Goal: Register for event/course

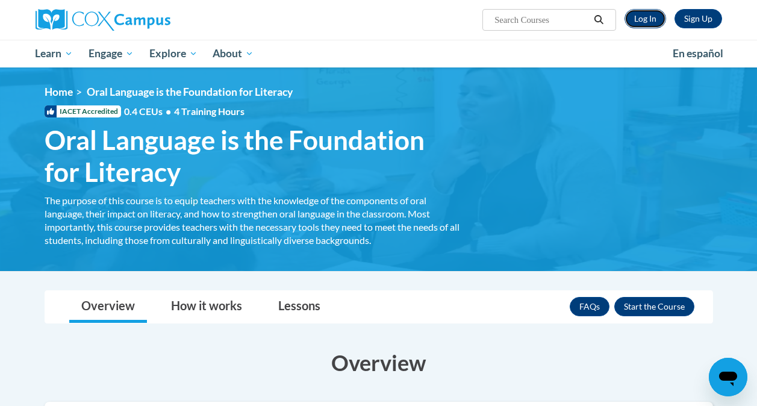
click at [644, 21] on link "Log In" at bounding box center [645, 18] width 42 height 19
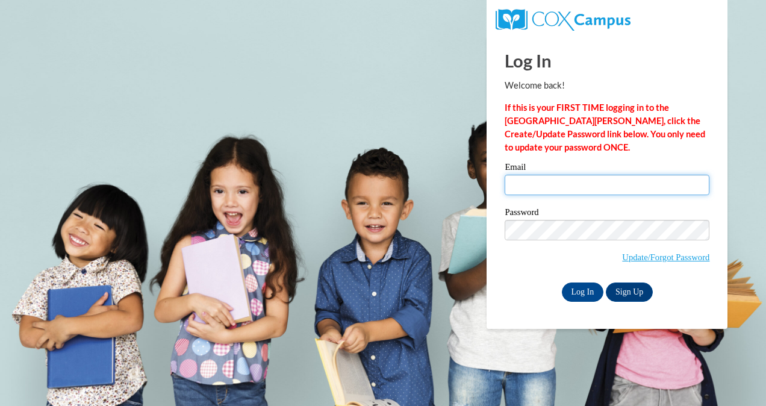
drag, startPoint x: 578, startPoint y: 175, endPoint x: 576, endPoint y: 190, distance: 15.2
click at [578, 175] on input "Email" at bounding box center [607, 185] width 205 height 20
type input "dunnel@vcu.edu"
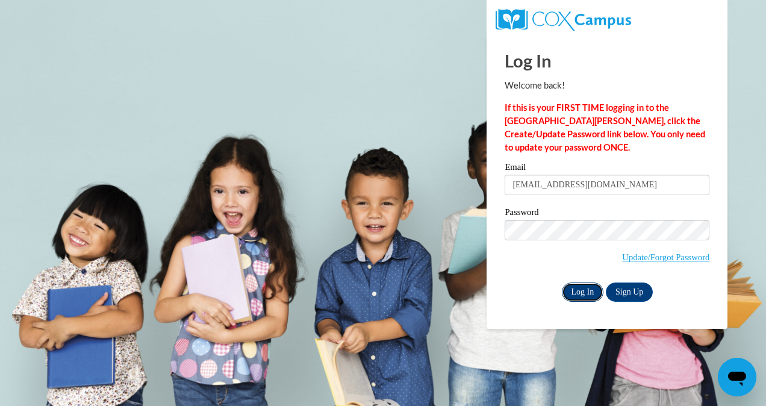
click at [586, 287] on input "Log In" at bounding box center [583, 291] width 42 height 19
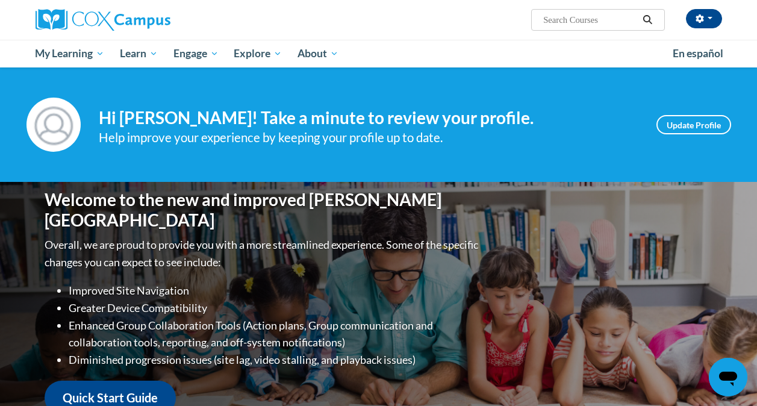
click at [573, 19] on input "Search..." at bounding box center [590, 20] width 96 height 14
paste input "Oral Language is the Foundation for Literacy"
type input "Oral Language is the Foundation for Literacy"
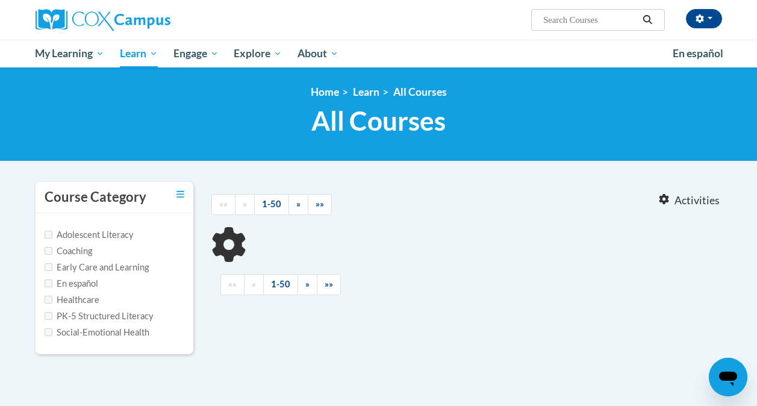
type input "Oral Language is the Foundation for Literacy"
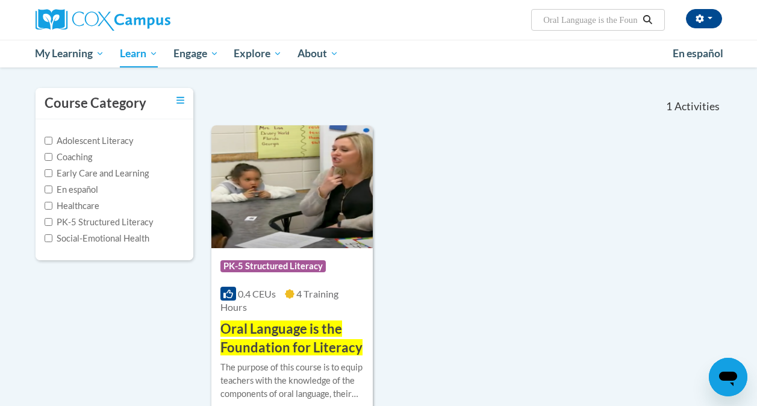
scroll to position [99, 0]
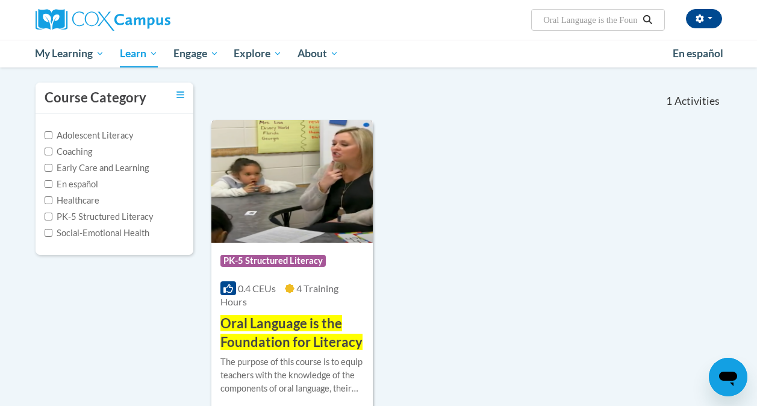
click at [293, 198] on img at bounding box center [291, 181] width 161 height 123
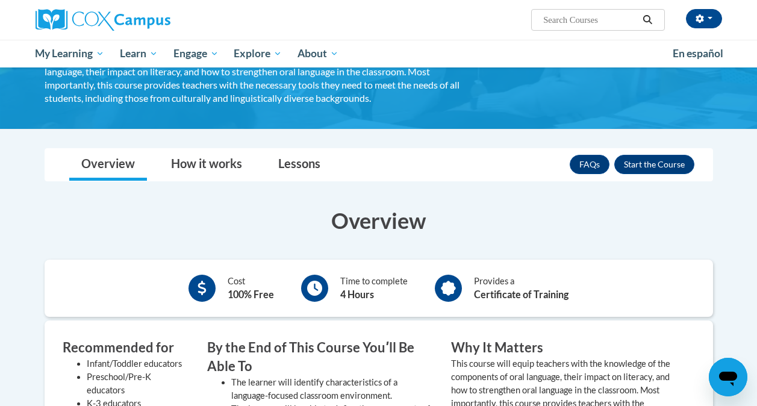
scroll to position [141, 0]
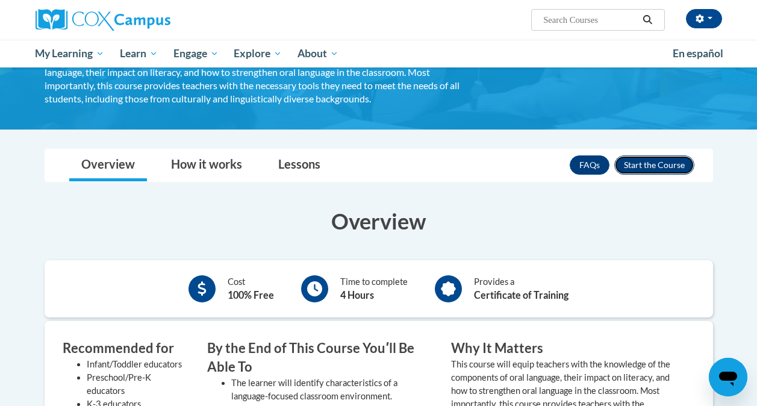
click at [652, 160] on button "Enroll" at bounding box center [654, 164] width 80 height 19
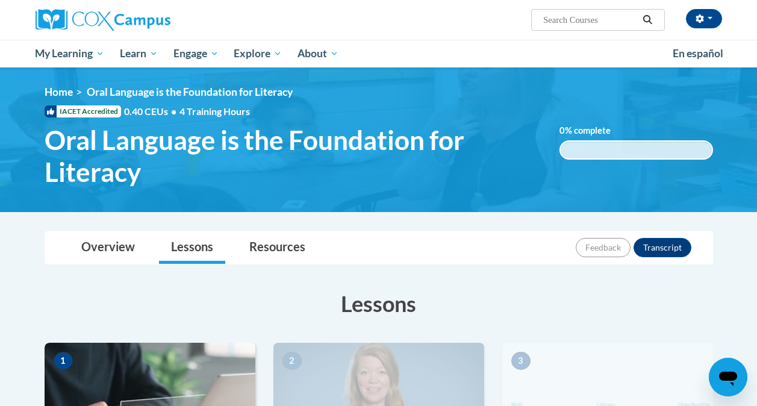
click at [488, 54] on ul "My Learning My Learning My Course Progress Certificates My Action Plans Group D…" at bounding box center [346, 54] width 637 height 28
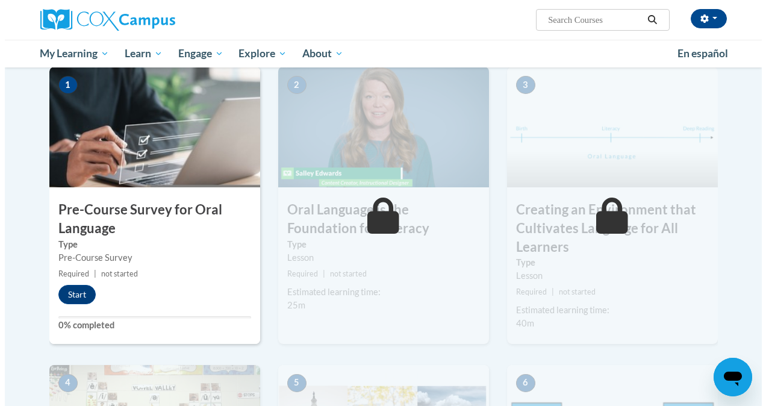
scroll to position [288, 0]
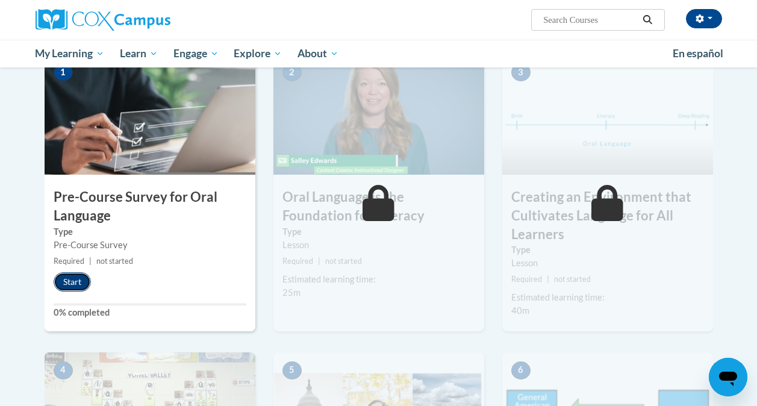
click at [79, 283] on button "Start" at bounding box center [72, 281] width 37 height 19
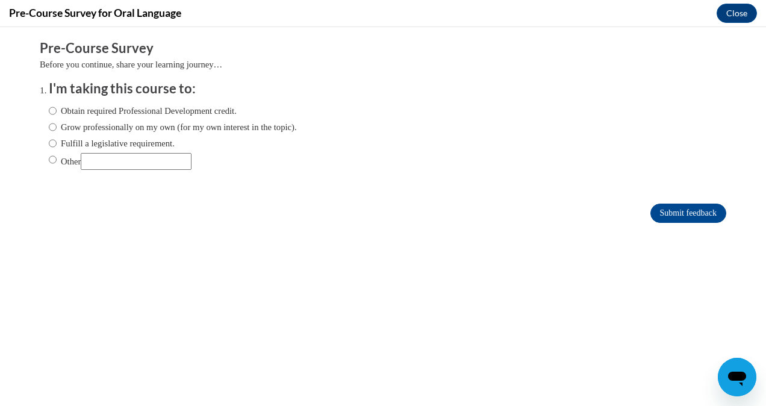
scroll to position [0, 0]
click at [55, 157] on label "Other" at bounding box center [120, 161] width 143 height 17
click at [55, 157] on input "Other" at bounding box center [53, 159] width 8 height 13
radio input "true"
click at [105, 163] on input "Other" at bounding box center [136, 161] width 111 height 17
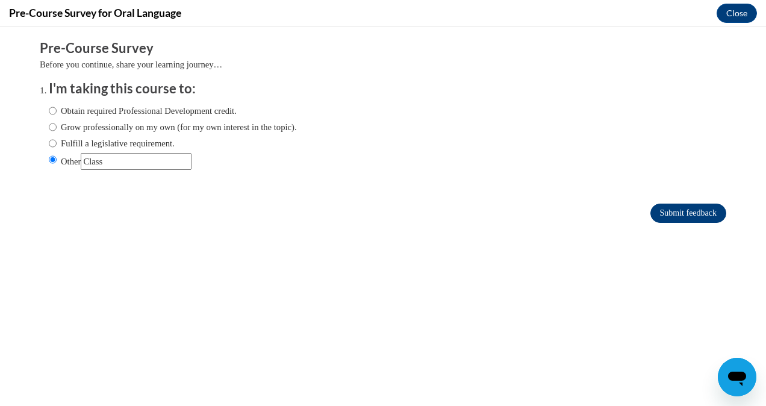
type input "Class"
click at [680, 216] on input "Submit feedback" at bounding box center [688, 213] width 76 height 19
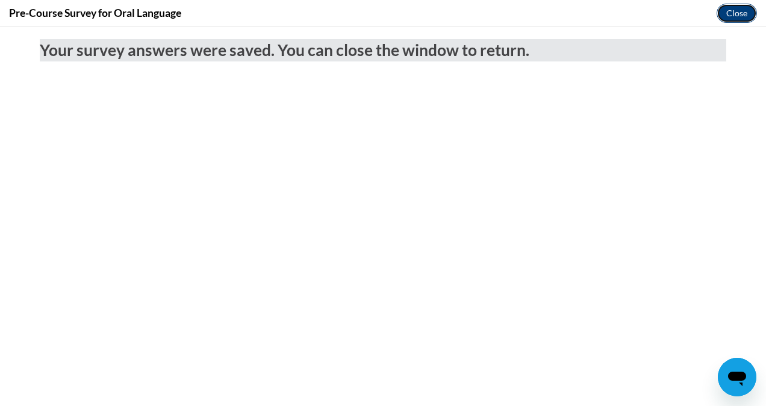
click at [736, 11] on button "Close" at bounding box center [737, 13] width 40 height 19
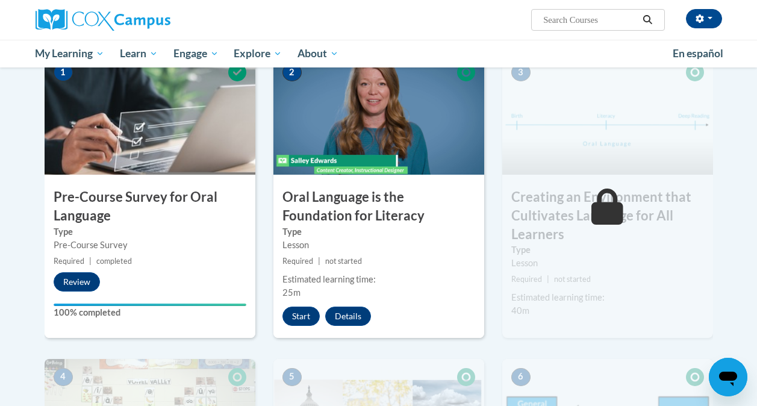
click at [388, 25] on div "Elinora Dunn (America/New_York UTC-04:00) My Profile Inbox My Transcripts Log O…" at bounding box center [496, 15] width 470 height 31
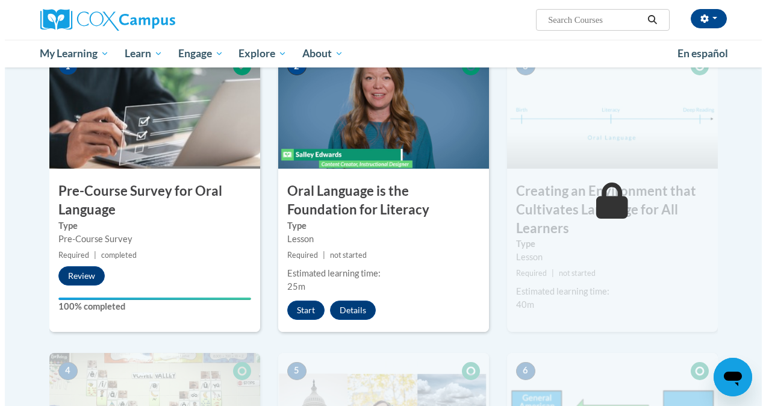
scroll to position [295, 0]
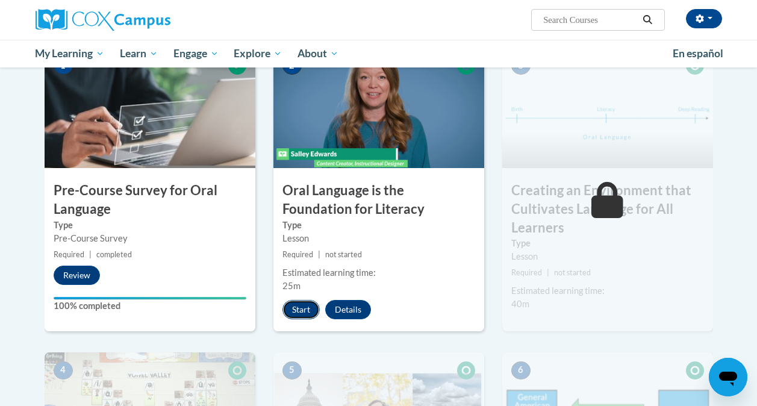
click at [304, 305] on button "Start" at bounding box center [300, 309] width 37 height 19
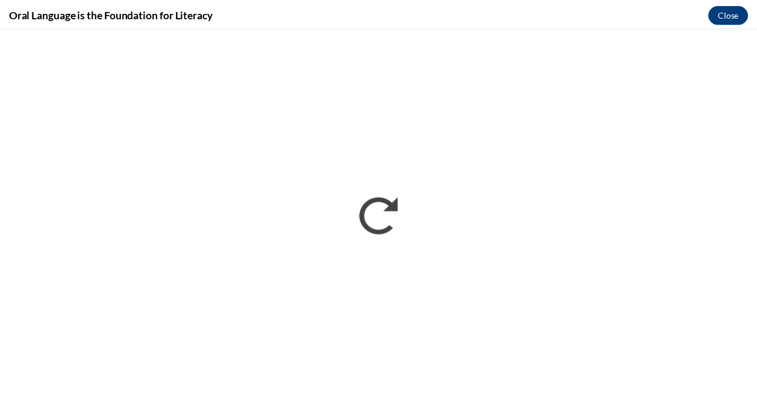
scroll to position [0, 0]
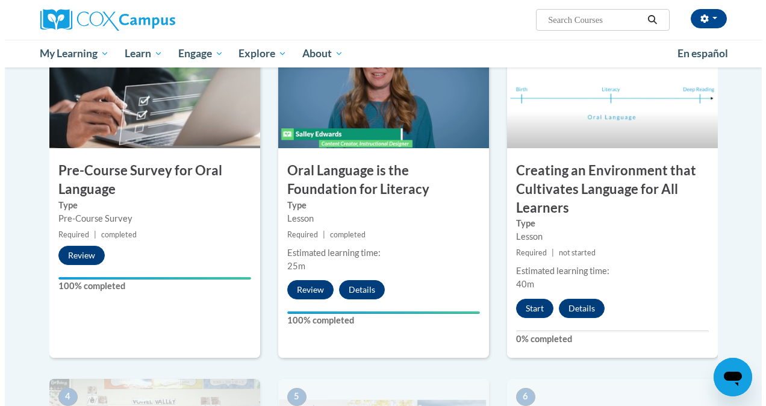
scroll to position [328, 0]
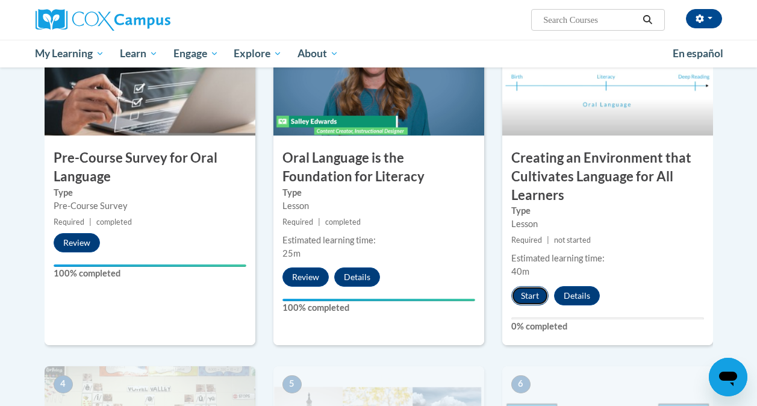
click at [529, 291] on button "Start" at bounding box center [529, 295] width 37 height 19
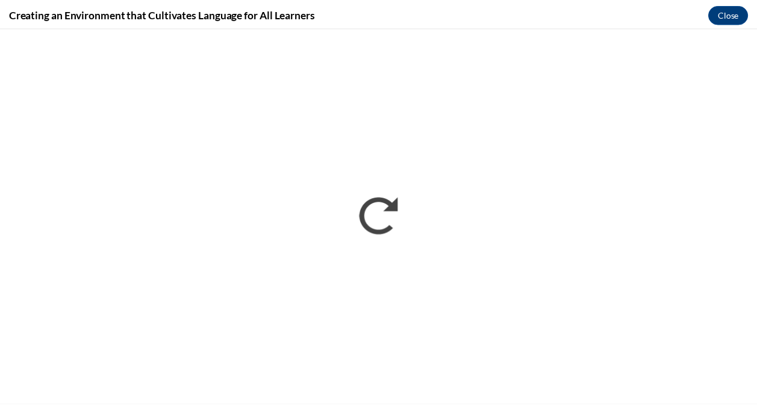
scroll to position [0, 0]
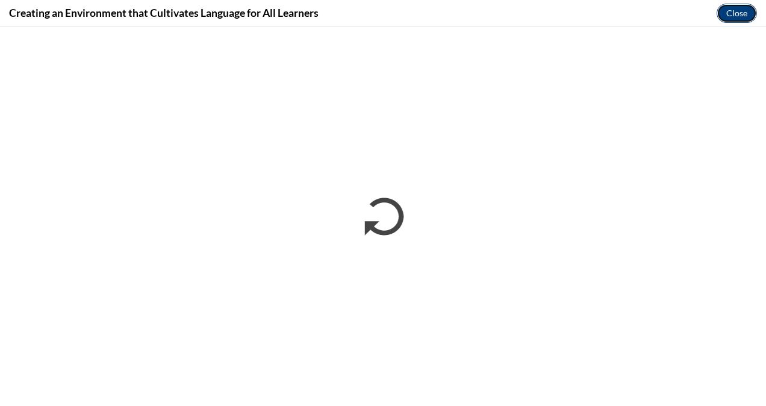
click at [738, 13] on button "Close" at bounding box center [737, 13] width 40 height 19
